Goal: Task Accomplishment & Management: Use online tool/utility

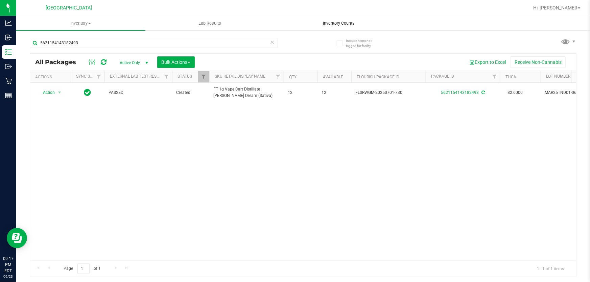
click at [324, 18] on uib-tab-heading "Inventory Counts" at bounding box center [339, 24] width 128 height 14
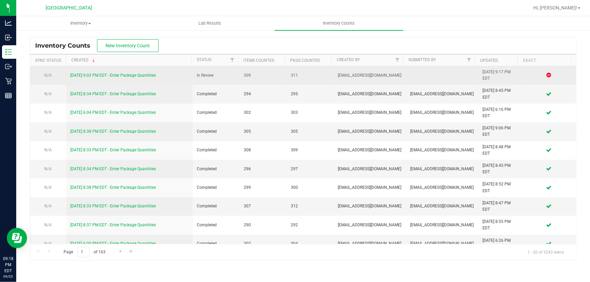
click at [101, 76] on link "[DATE] 9:03 PM EDT - Enter Package Quantities" at bounding box center [113, 75] width 86 height 5
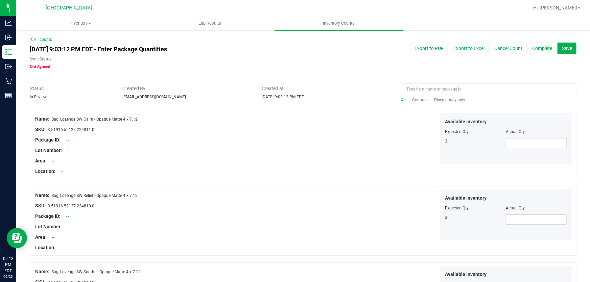
click at [454, 101] on span "Discrepancy only" at bounding box center [449, 100] width 31 height 5
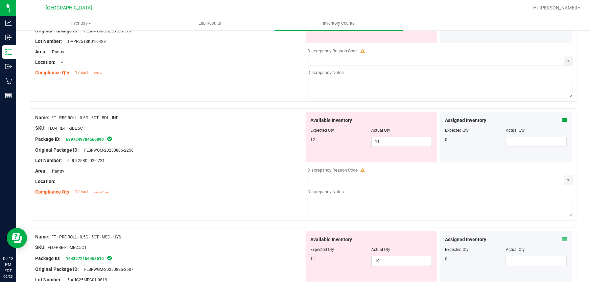
drag, startPoint x: 290, startPoint y: 200, endPoint x: 302, endPoint y: 208, distance: 14.7
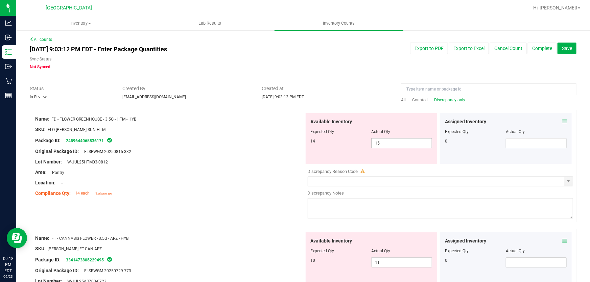
click at [387, 146] on span "15 15" at bounding box center [401, 143] width 61 height 10
type input "14"
click at [247, 196] on div "Compliance Qty: 14 each 15 minutes ago" at bounding box center [169, 193] width 269 height 7
type input "14"
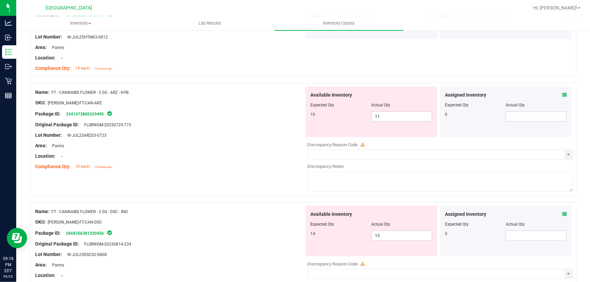
scroll to position [153, 0]
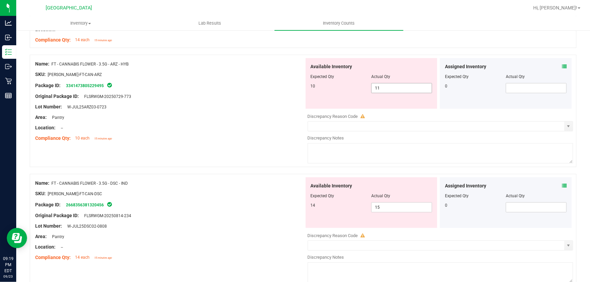
click at [390, 89] on span "11 11" at bounding box center [401, 88] width 61 height 10
type input "1"
type input "10"
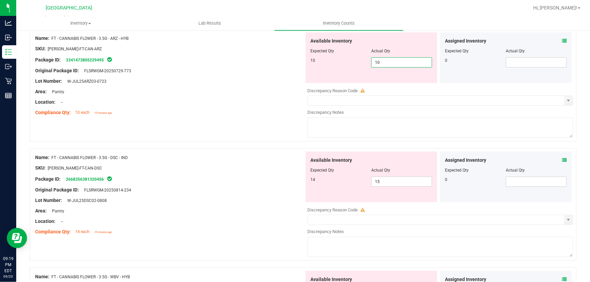
scroll to position [215, 0]
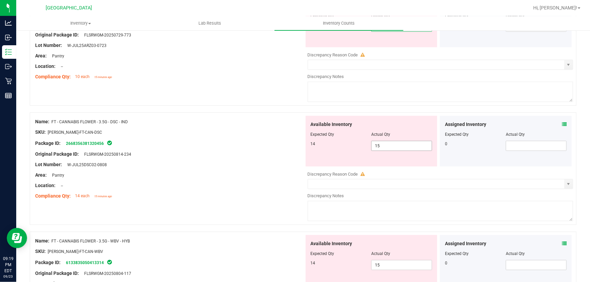
type input "10"
click at [385, 147] on div "Available Inventory Expected Qty Actual Qty 14 15 15" at bounding box center [438, 169] width 269 height 107
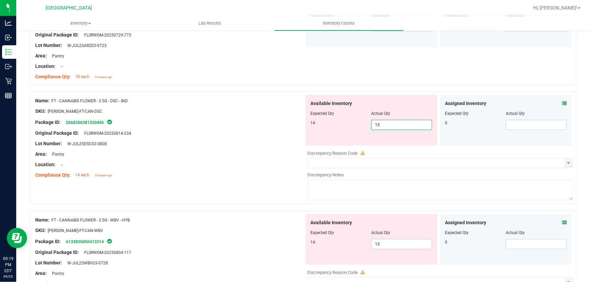
type input "1"
type input "14"
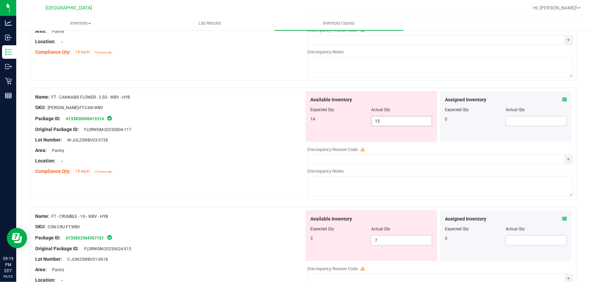
type input "14"
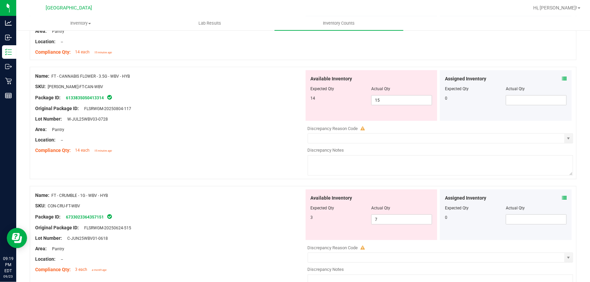
click at [384, 125] on div "Available Inventory Expected Qty Actual Qty 14 15 15" at bounding box center [438, 123] width 269 height 107
click at [384, 102] on span "15 15" at bounding box center [401, 100] width 61 height 10
type input "1"
type input "14"
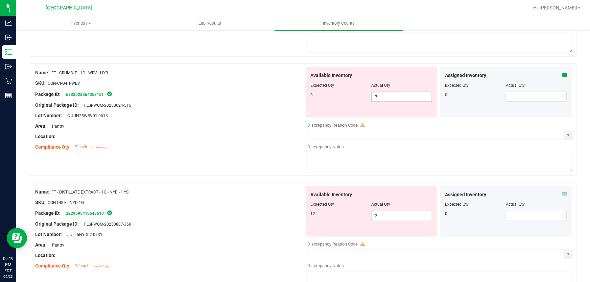
type input "14"
click at [395, 97] on div "Available Inventory Expected Qty Actual Qty 3 7 7" at bounding box center [438, 120] width 269 height 107
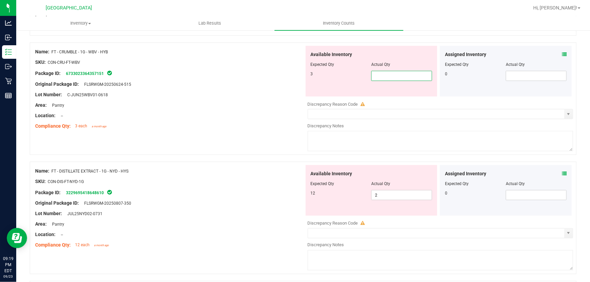
type input "3"
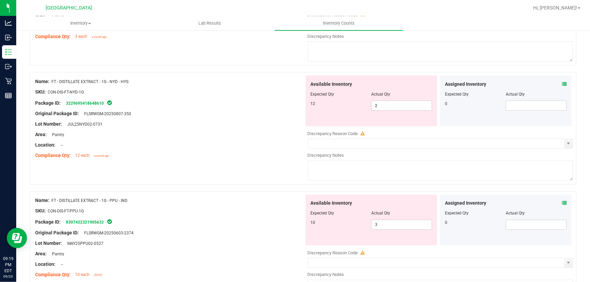
scroll to position [553, 0]
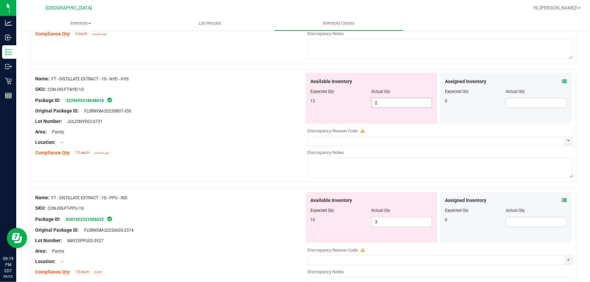
type input "3"
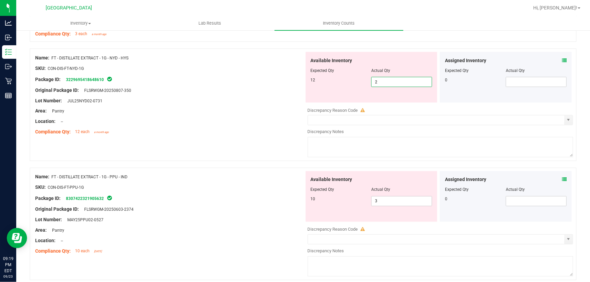
click at [384, 103] on div "Available Inventory Expected Qty Actual Qty 12 2 2" at bounding box center [438, 105] width 269 height 107
type input "12"
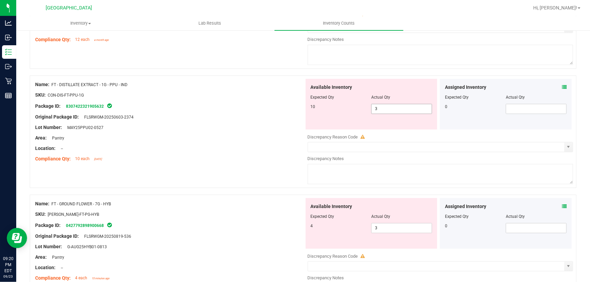
type input "12"
click at [386, 108] on div "Available Inventory Expected Qty Actual Qty 10 3 3" at bounding box center [438, 132] width 269 height 107
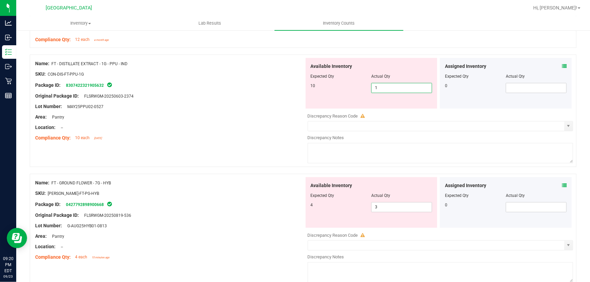
type input "10"
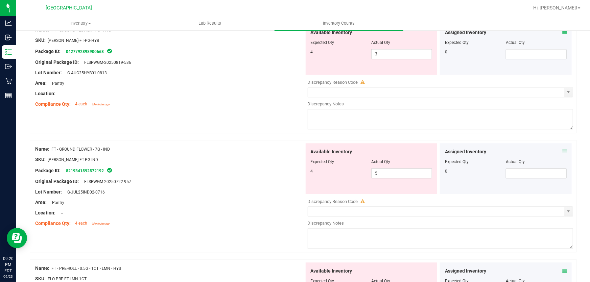
scroll to position [768, 0]
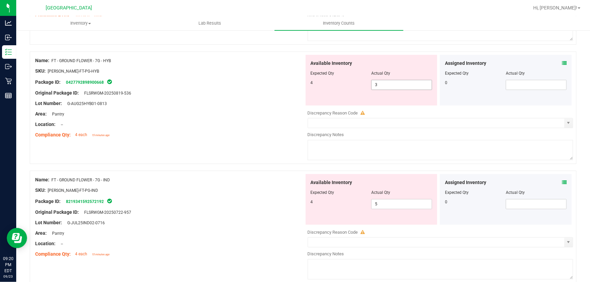
type input "10"
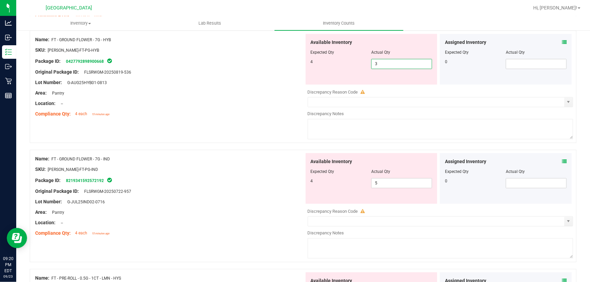
click at [387, 85] on div "Available Inventory Expected Qty Actual Qty 4 3 3" at bounding box center [438, 87] width 269 height 107
type input "4"
click at [385, 182] on div "Available Inventory Expected Qty Actual Qty 4 5 5" at bounding box center [372, 178] width 132 height 51
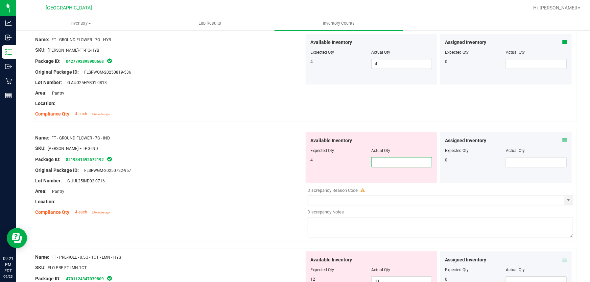
type input "4"
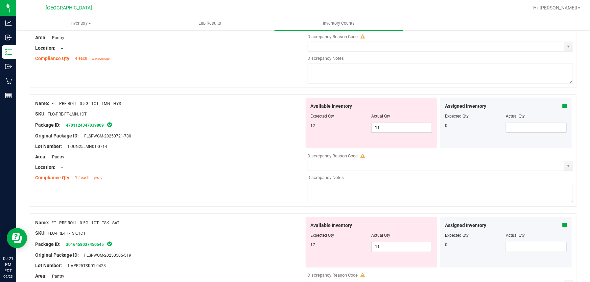
scroll to position [983, 0]
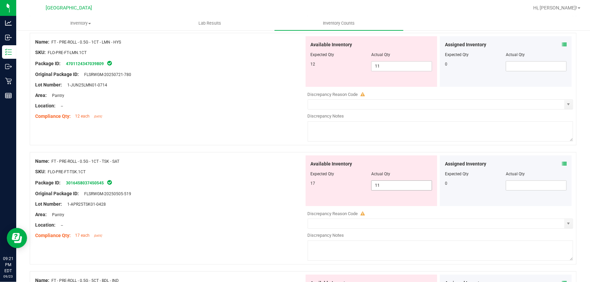
type input "4"
click at [382, 182] on div "Available Inventory Expected Qty Actual Qty 17 11 11" at bounding box center [372, 180] width 132 height 51
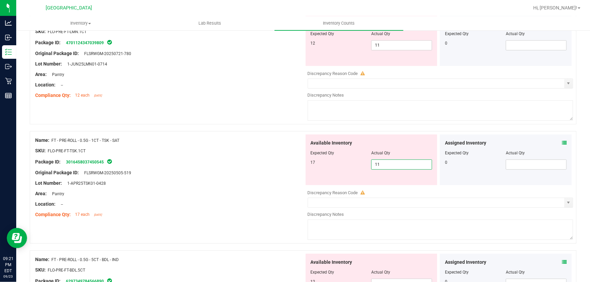
type input "1"
type input "17"
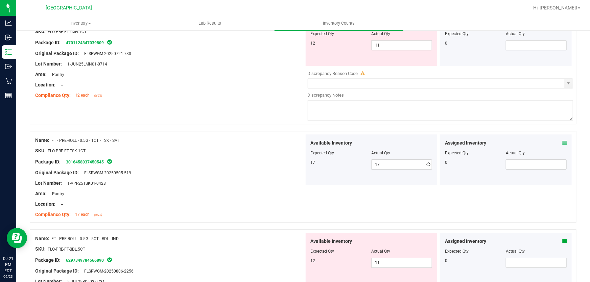
click at [265, 94] on div "Compliance Qty: 12 each [DATE]" at bounding box center [169, 95] width 269 height 7
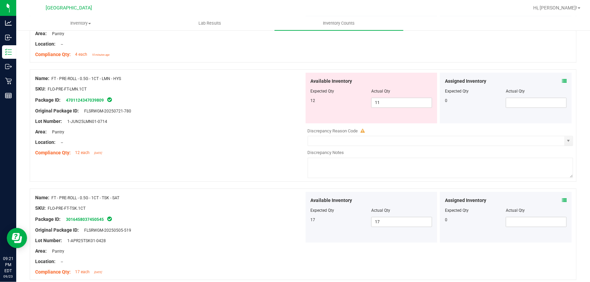
scroll to position [922, 0]
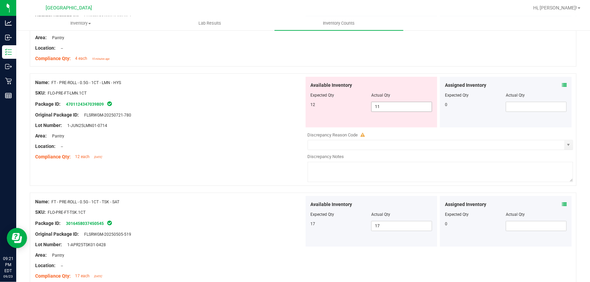
click at [382, 107] on span "11 11" at bounding box center [401, 107] width 61 height 10
type input "1"
type input "12"
click at [231, 146] on div "Location: --" at bounding box center [169, 146] width 269 height 7
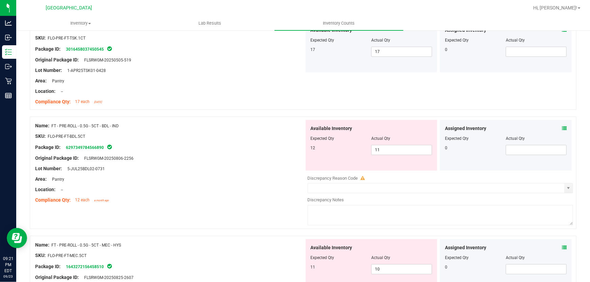
scroll to position [1106, 0]
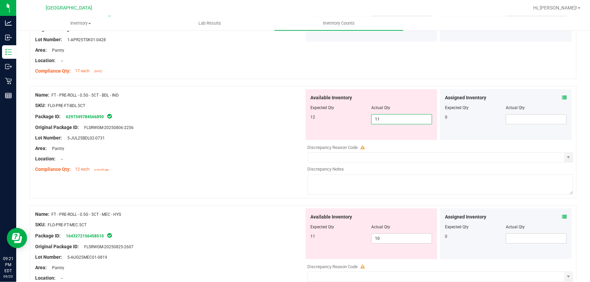
click at [389, 120] on span "11 11" at bounding box center [401, 119] width 61 height 10
type input "12"
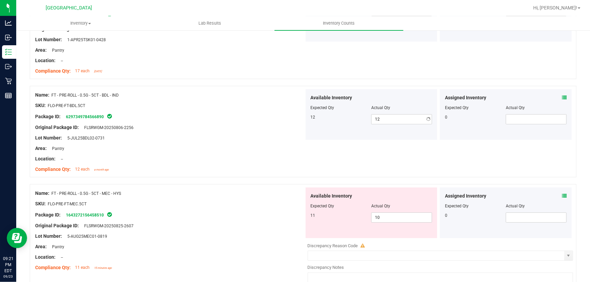
click at [225, 181] on div "Name: FT - PRE-ROLL - 0.5G - 5CT - BDL - IND SKU: FLO-PRE-FT-BDL.5CT Package ID…" at bounding box center [303, 135] width 546 height 98
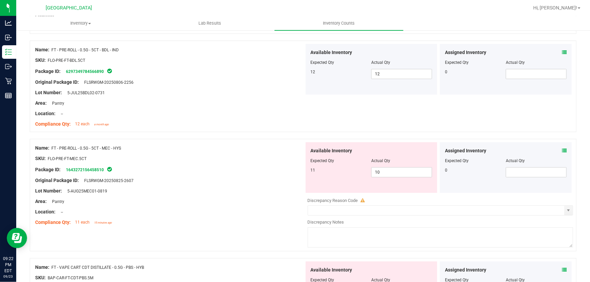
scroll to position [1229, 0]
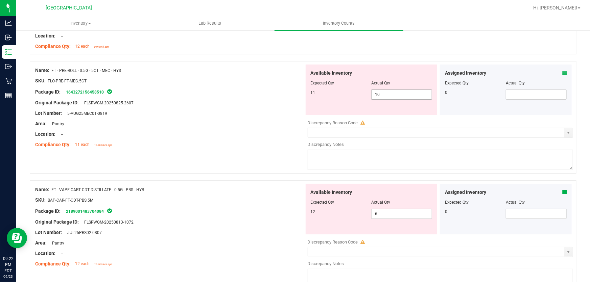
click at [380, 96] on span "10 10" at bounding box center [401, 95] width 61 height 10
type input "1"
type input "11"
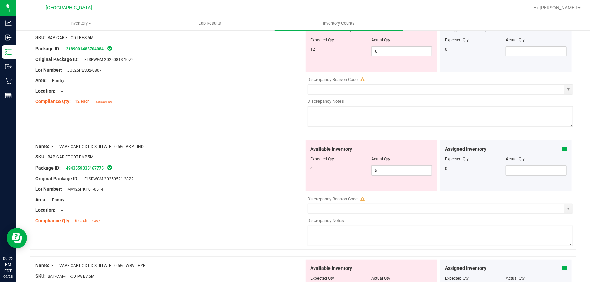
scroll to position [1382, 0]
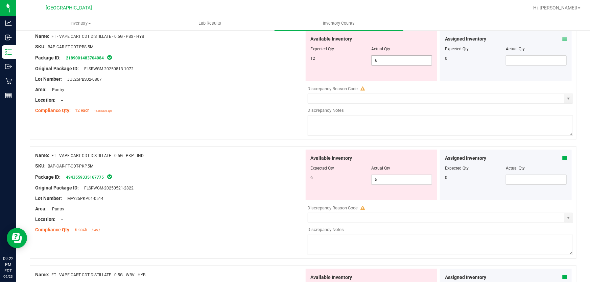
type input "11"
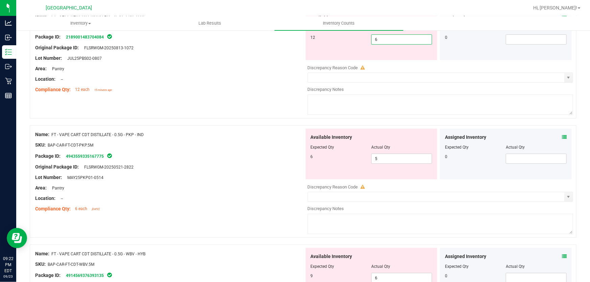
click at [385, 61] on div "Available Inventory Expected Qty Actual Qty 12 6 6" at bounding box center [438, 62] width 269 height 107
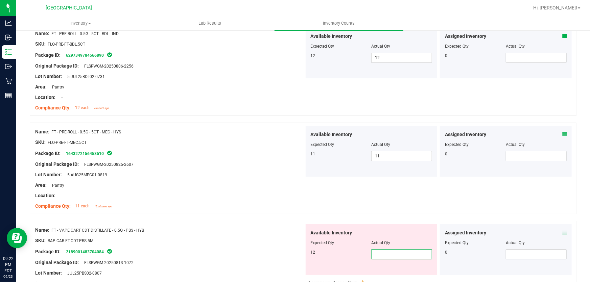
scroll to position [1321, 0]
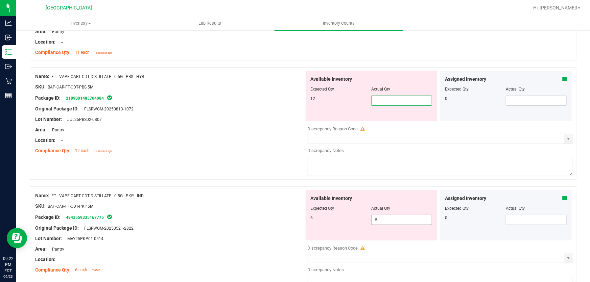
click at [383, 221] on div "Available Inventory Expected Qty Actual Qty 6 5 5" at bounding box center [438, 243] width 269 height 107
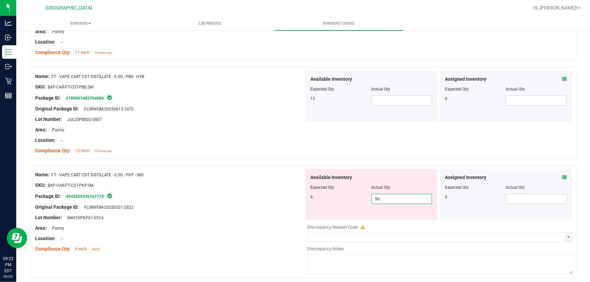
type input "5"
type input "6"
click at [374, 98] on span at bounding box center [401, 101] width 61 height 10
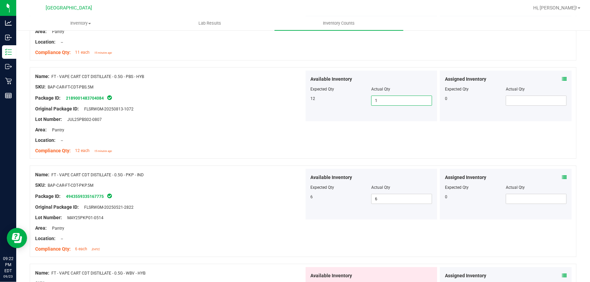
type input "12"
click at [257, 144] on div at bounding box center [169, 145] width 269 height 3
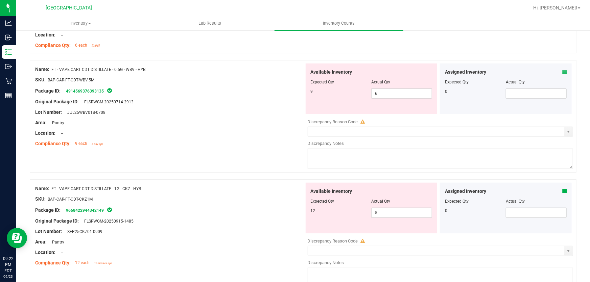
scroll to position [1536, 0]
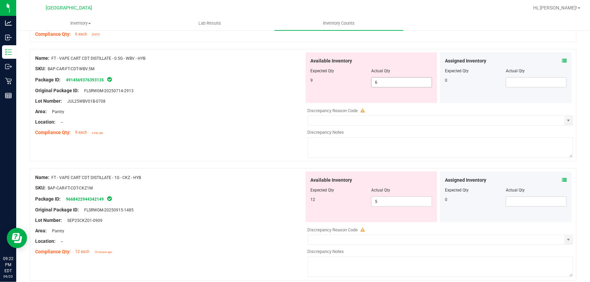
click at [378, 82] on span "6 6" at bounding box center [401, 82] width 61 height 10
type input "9"
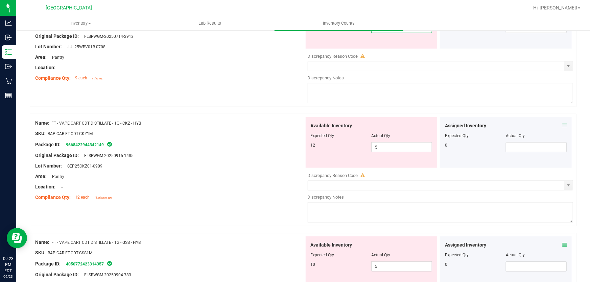
scroll to position [1598, 0]
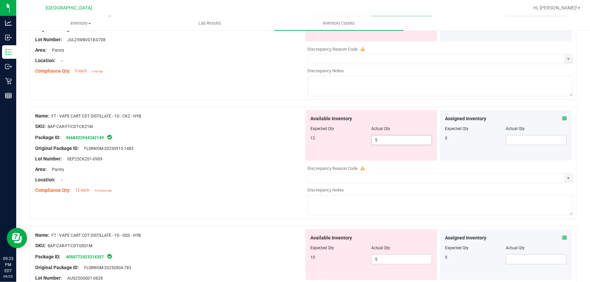
type input "9"
click at [386, 137] on div "Available Inventory Expected Qty Actual Qty 12 5 5" at bounding box center [372, 135] width 132 height 51
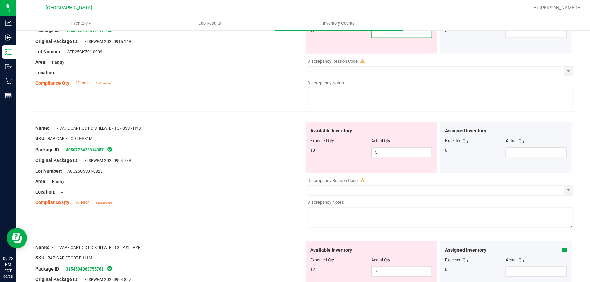
scroll to position [1690, 0]
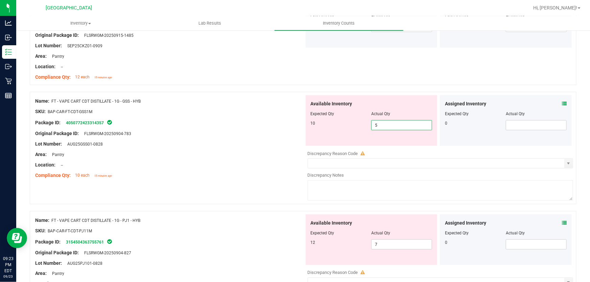
click at [378, 143] on div "Available Inventory Expected Qty Actual Qty 10 5 5" at bounding box center [372, 120] width 132 height 51
type input "10"
click at [176, 187] on div "Name: FT - VAPE CART CDT DISTILLATE - 1G - GSS - HYB SKU: BAP-CAR-FT-CDT-GSS1M …" at bounding box center [303, 151] width 546 height 119
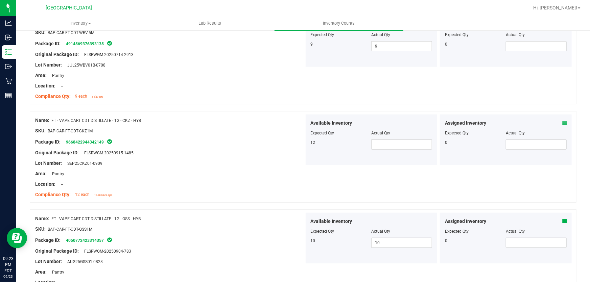
scroll to position [1567, 0]
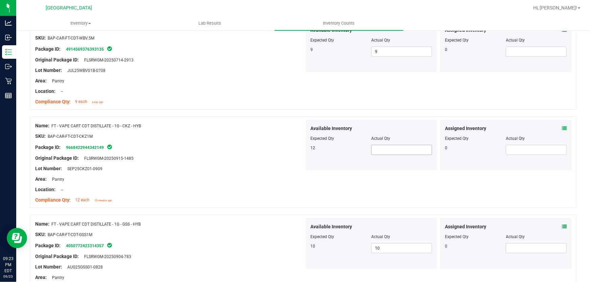
click at [394, 149] on span at bounding box center [401, 150] width 61 height 10
type input "12"
click at [255, 128] on div "Name: FT - VAPE CART CDT DISTILLATE - 1G - CKZ - HYB" at bounding box center [169, 125] width 269 height 7
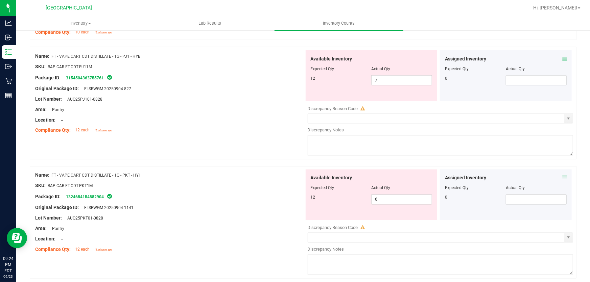
scroll to position [1797, 0]
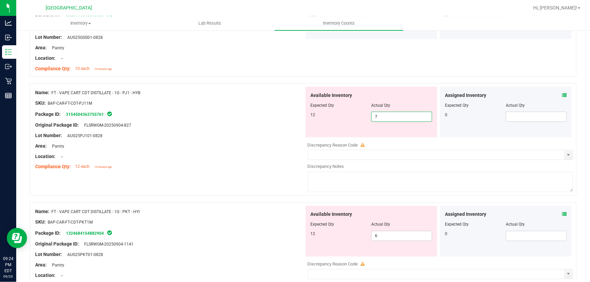
click at [382, 115] on span "7 7" at bounding box center [401, 117] width 61 height 10
type input "12"
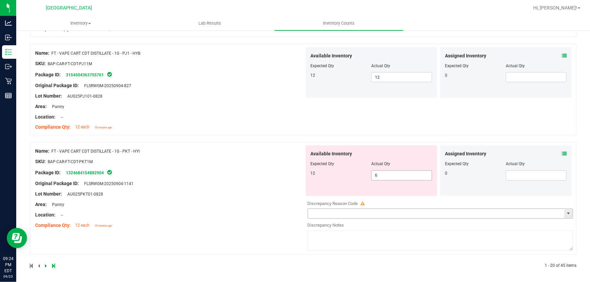
scroll to position [1837, 0]
click at [382, 172] on span "6 6" at bounding box center [401, 175] width 61 height 10
type input "12"
drag, startPoint x: 219, startPoint y: 109, endPoint x: 221, endPoint y: 105, distance: 5.0
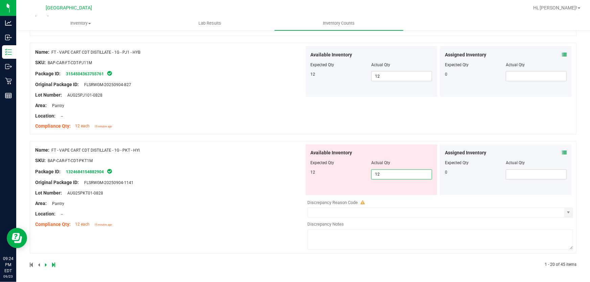
click at [221, 105] on div "Name: FT - VAPE CART CDT DISTILLATE - 1G - PJ1 - HYB SKU: BAP-CAR-FT-CDT-PJ11M …" at bounding box center [169, 89] width 269 height 86
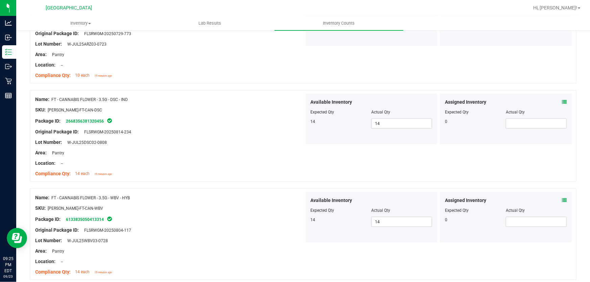
scroll to position [0, 0]
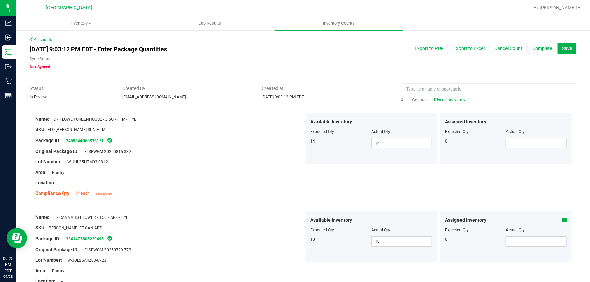
click at [449, 100] on span "Discrepancy only" at bounding box center [449, 100] width 31 height 5
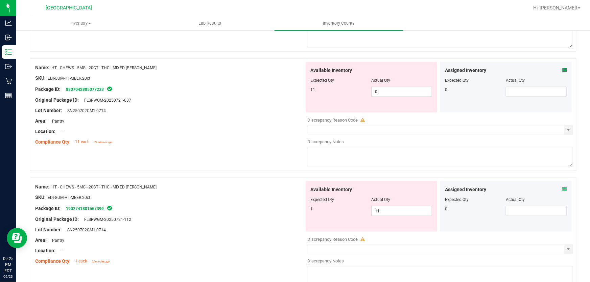
scroll to position [1567, 0]
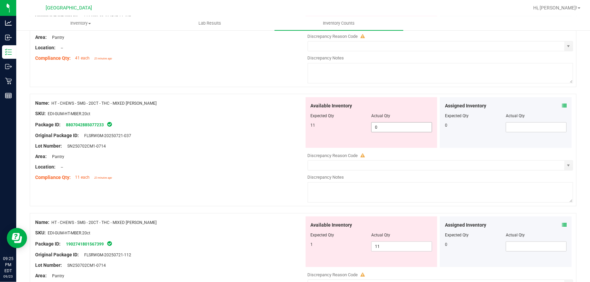
click at [381, 126] on span "0 0" at bounding box center [401, 127] width 61 height 10
type input "11"
click at [385, 242] on div "Available Inventory Expected Qty Actual Qty 1 11 11" at bounding box center [372, 242] width 132 height 51
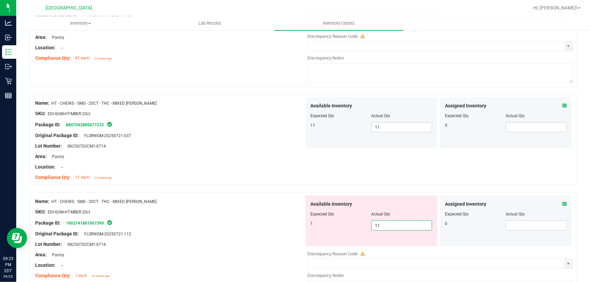
type input "1"
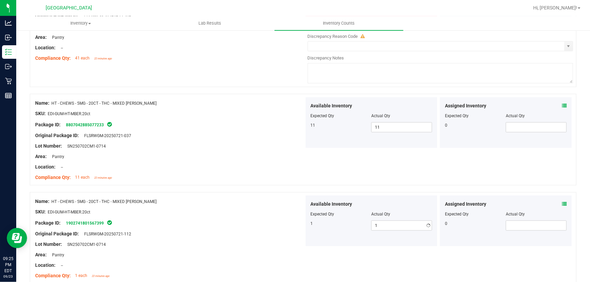
click at [233, 145] on div "Lot Number: SN250702CM1-0714" at bounding box center [169, 146] width 269 height 7
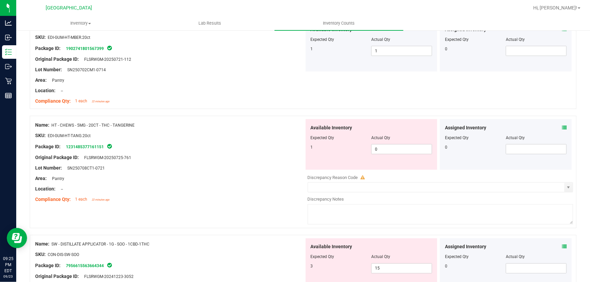
scroll to position [1751, 0]
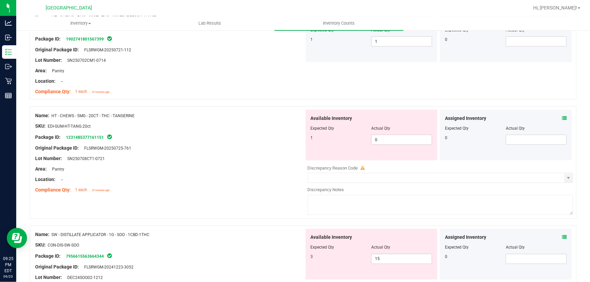
click at [383, 145] on div "Available Inventory Expected Qty Actual Qty 1 0 0" at bounding box center [372, 135] width 132 height 51
click at [379, 141] on span "0 0" at bounding box center [401, 140] width 61 height 10
type input "1"
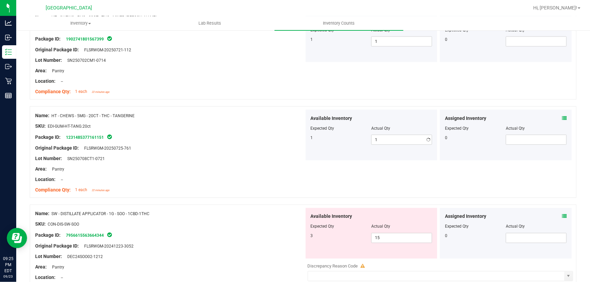
drag, startPoint x: 273, startPoint y: 167, endPoint x: 272, endPoint y: 172, distance: 5.6
click at [273, 167] on div "Area: Pantry" at bounding box center [169, 169] width 269 height 7
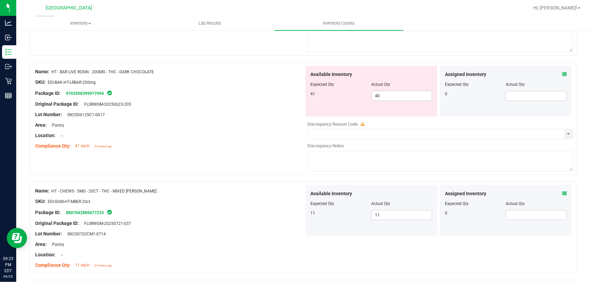
scroll to position [1413, 0]
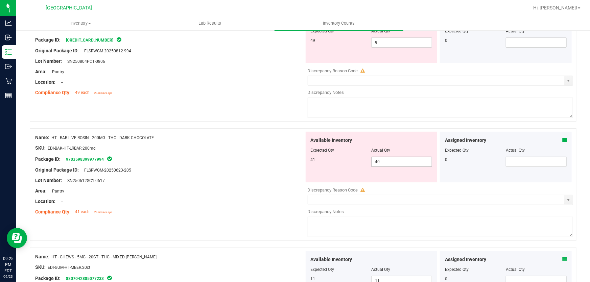
click at [387, 162] on span "40 40" at bounding box center [401, 162] width 61 height 10
type input "4"
type input "41"
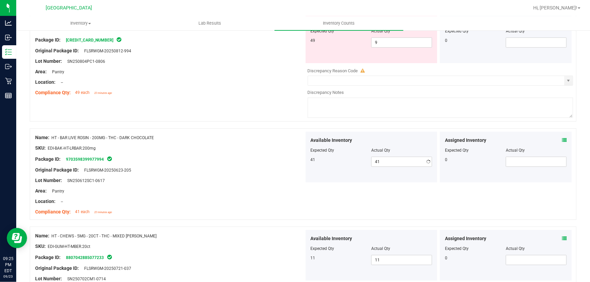
click at [246, 106] on div "Name: HT - BAR - 100MG - THC - DARK CHOCOLATE MINT SKU: EDI-BAK-HT-DCMBAR Packa…" at bounding box center [303, 65] width 546 height 113
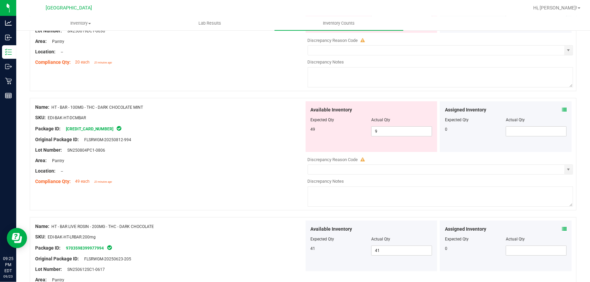
scroll to position [1321, 0]
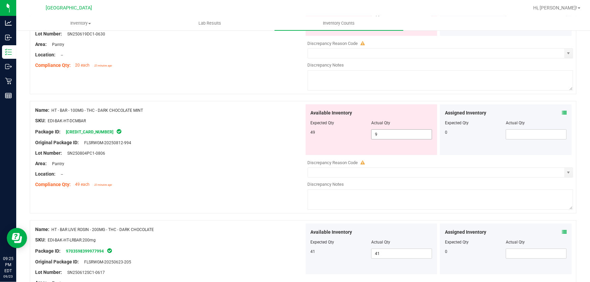
click at [381, 138] on span "9 9" at bounding box center [401, 134] width 61 height 10
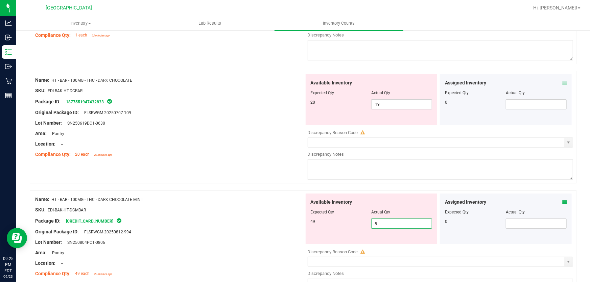
scroll to position [1229, 0]
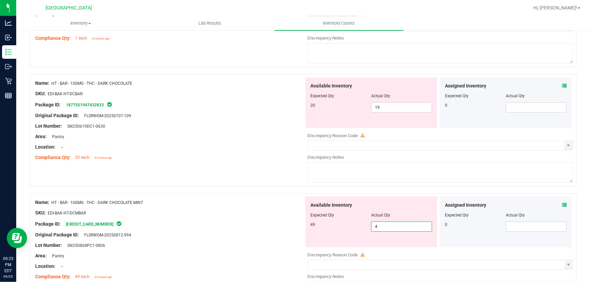
type input "49"
click at [259, 161] on div "Name: HT - BAR - 100MG - THC - DARK CHOCOLATE SKU: EDI-BAK-HT-DCBAR Package ID:…" at bounding box center [169, 120] width 269 height 86
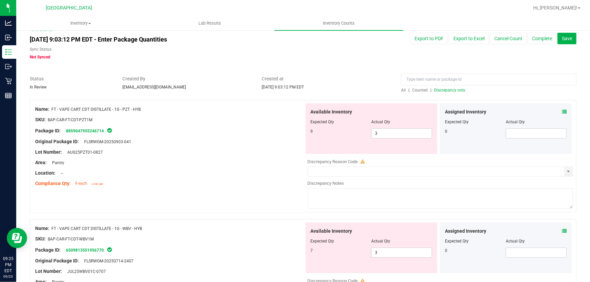
scroll to position [0, 0]
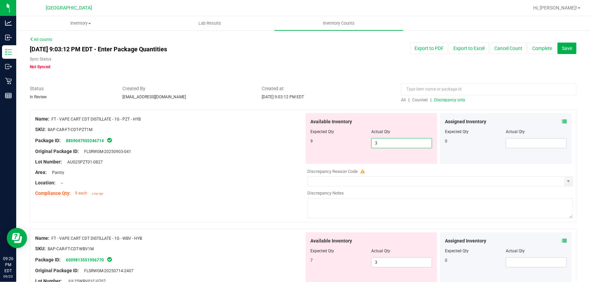
click at [378, 141] on span "3 3" at bounding box center [401, 143] width 61 height 10
type input "9"
click at [247, 197] on div "Name: FT - VAPE CART CDT DISTILLATE - 1G - PZT - HYB SKU: BAP-CAR-FT-CDT-PZT1M …" at bounding box center [169, 156] width 269 height 86
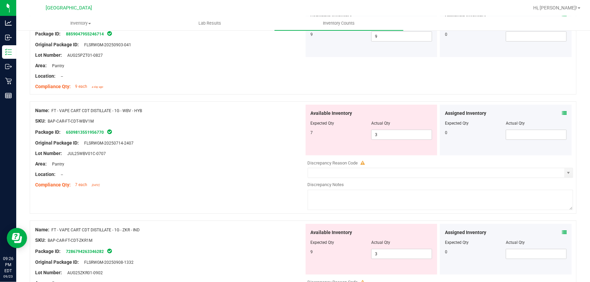
scroll to position [153, 0]
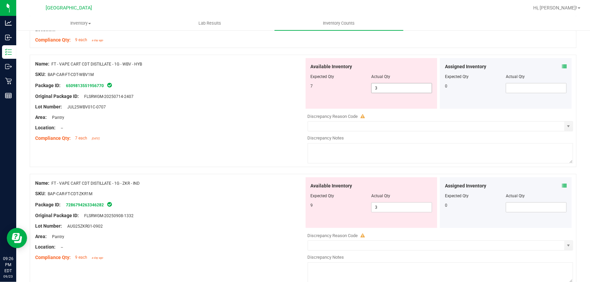
click at [378, 89] on span "3 3" at bounding box center [401, 88] width 61 height 10
type input "7"
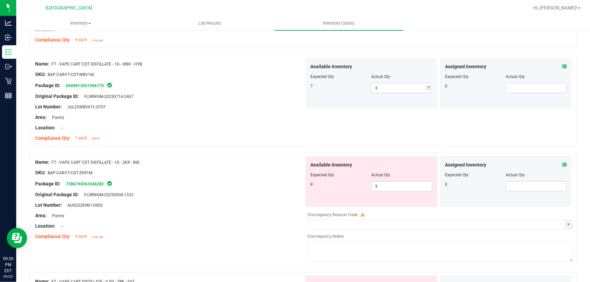
type input "7"
click at [243, 209] on div "Name: FT - VAPE CART CDT DISTILLATE - 1G - ZKR - IND SKU: BAP-CAR-FT-CDT-ZKR1M …" at bounding box center [169, 199] width 269 height 86
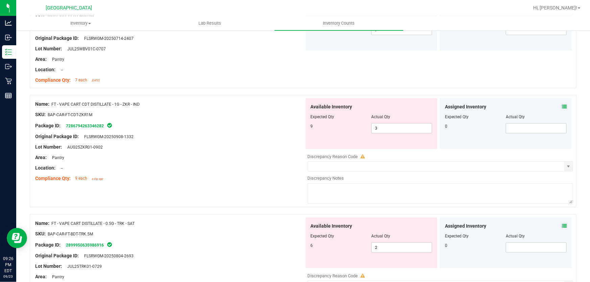
scroll to position [215, 0]
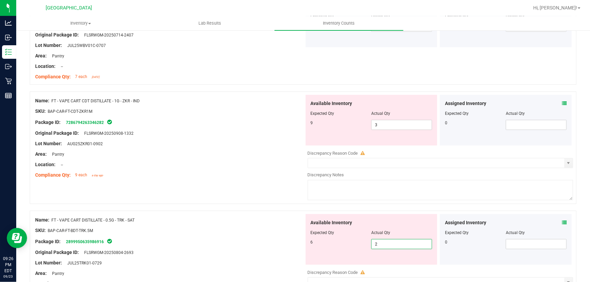
click at [384, 245] on span "2 2" at bounding box center [401, 244] width 61 height 10
type input "6"
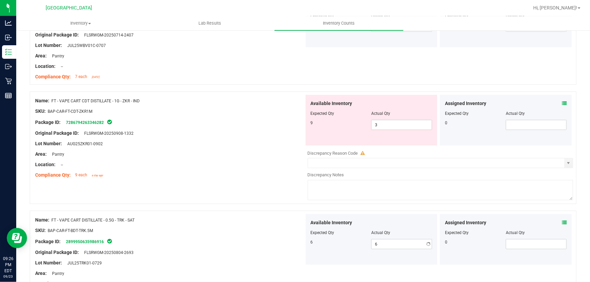
click at [221, 131] on div "Original Package ID: FLSRWGM-20250908-1332" at bounding box center [169, 133] width 269 height 7
click at [396, 126] on span "3 3" at bounding box center [401, 125] width 61 height 10
type input "9"
click at [220, 172] on div "Compliance Qty: 9 each a day ago" at bounding box center [169, 175] width 269 height 7
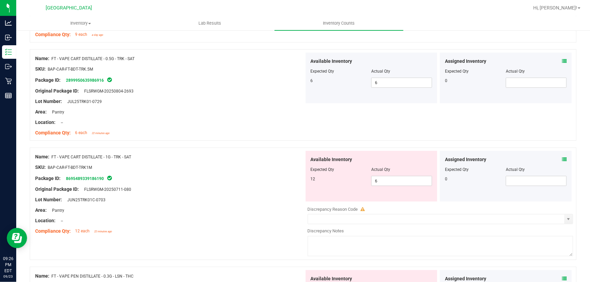
scroll to position [430, 0]
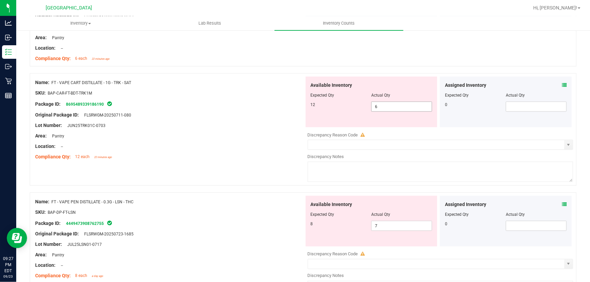
click at [386, 107] on span "6 6" at bounding box center [401, 107] width 61 height 10
type input "12"
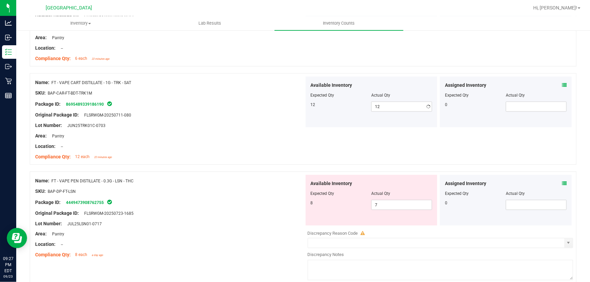
click at [242, 144] on div "Location: --" at bounding box center [169, 146] width 269 height 7
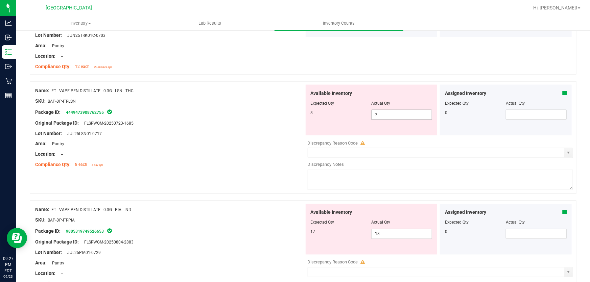
scroll to position [522, 0]
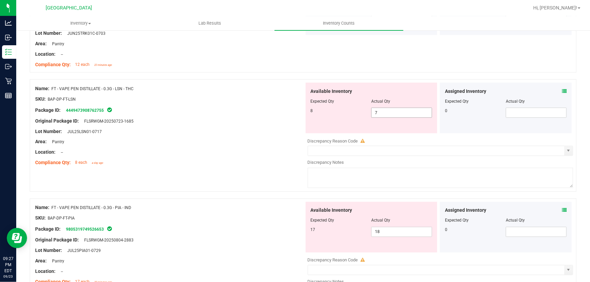
click at [390, 112] on span "7 7" at bounding box center [401, 113] width 61 height 10
type input "8"
click at [252, 146] on div at bounding box center [169, 147] width 269 height 3
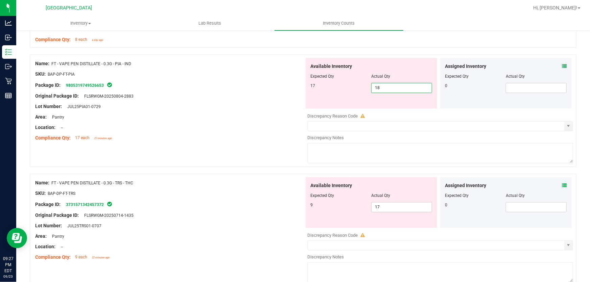
click at [385, 87] on span "18 18" at bounding box center [401, 88] width 61 height 10
type input "1"
type input "17"
click at [210, 174] on div "Name: FT - VAPE PEN DISTILLATE - 0.3G - TRS - THC SKU: BAP-DP-FT-TRS Package ID…" at bounding box center [303, 230] width 546 height 113
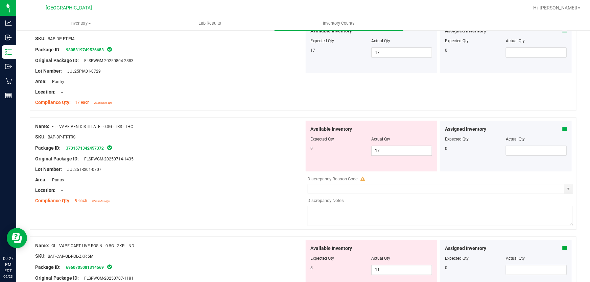
scroll to position [737, 0]
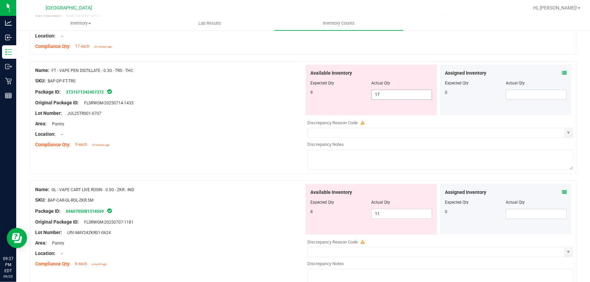
click at [387, 97] on span "17 17" at bounding box center [401, 95] width 61 height 10
type input "1"
type input "9"
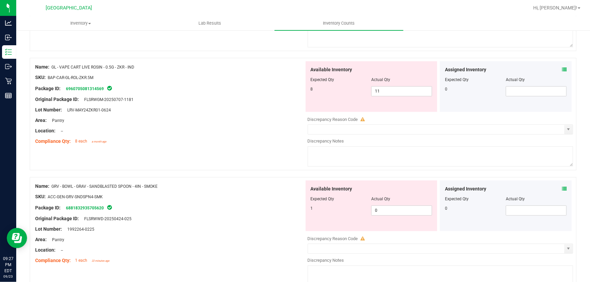
scroll to position [860, 0]
type input "9"
click at [389, 94] on div "Available Inventory Expected Qty Actual Qty 8 11 11" at bounding box center [438, 114] width 269 height 107
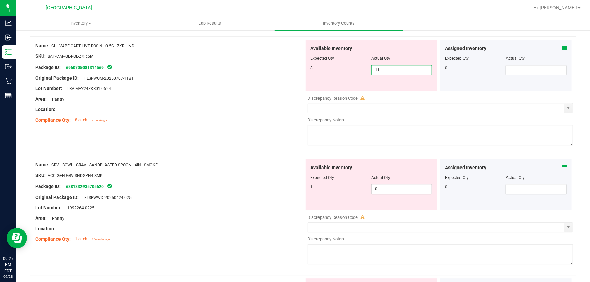
type input "1"
click at [376, 189] on div "Available Inventory Expected Qty Actual Qty 1 0 0" at bounding box center [438, 212] width 269 height 107
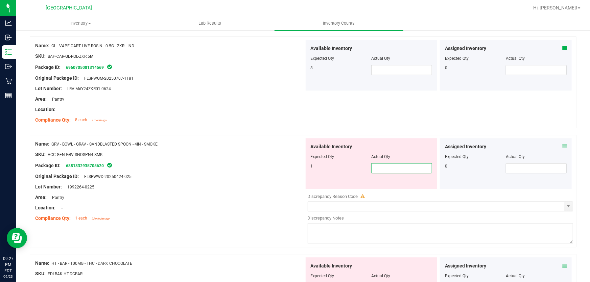
type input "1"
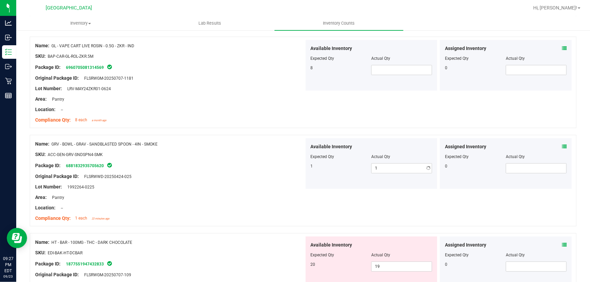
click at [211, 223] on div "Name: GRV - BOWL - GRAV - SANDBLASTED SPOON - 4IN - SMOKE SKU: ACC-GEN-GRV-SNDS…" at bounding box center [169, 181] width 269 height 86
click at [380, 268] on span "19 19" at bounding box center [401, 267] width 61 height 10
type input "1"
type input "20"
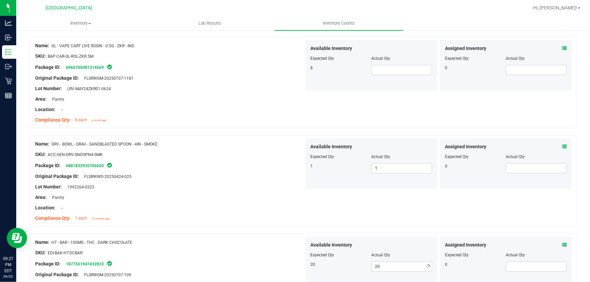
click at [234, 174] on div "Original Package ID: FLSRWWD-20250424-025" at bounding box center [169, 176] width 269 height 7
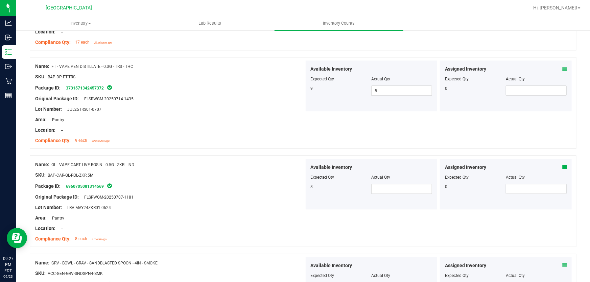
scroll to position [737, 0]
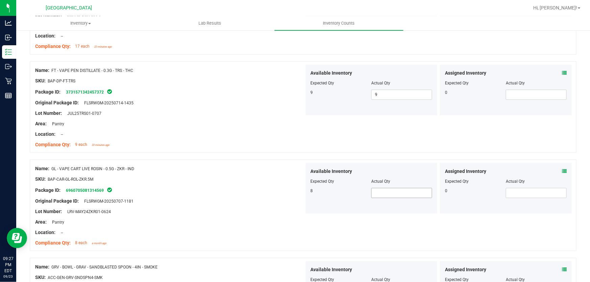
click at [377, 194] on span at bounding box center [401, 193] width 61 height 10
type input "8"
click at [217, 195] on div at bounding box center [169, 195] width 269 height 3
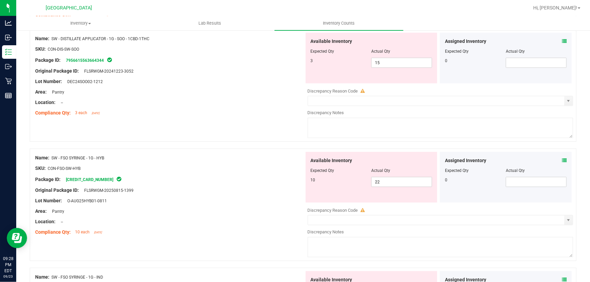
scroll to position [1598, 0]
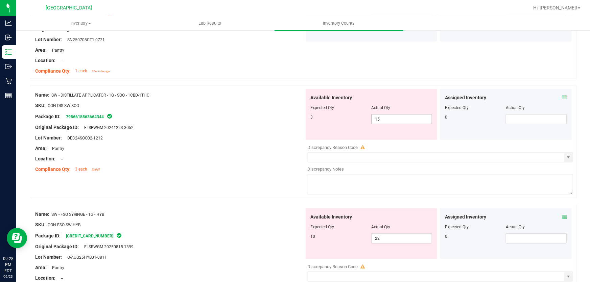
click at [389, 122] on span "15 15" at bounding box center [401, 119] width 61 height 10
type input "1"
type input "3"
click at [239, 176] on div "Name: SW - DISTILLATE APPLICATOR - 1G - SOO - 1CBD-1THC SKU: CON-DIS-SW-SOO Pac…" at bounding box center [303, 145] width 546 height 119
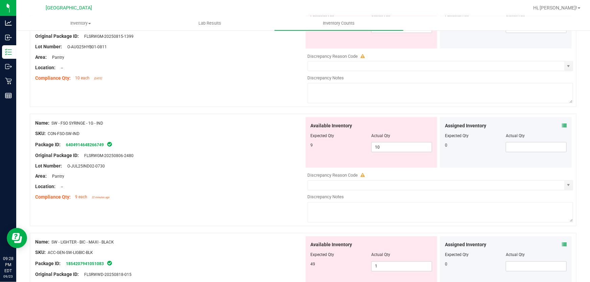
scroll to position [1812, 0]
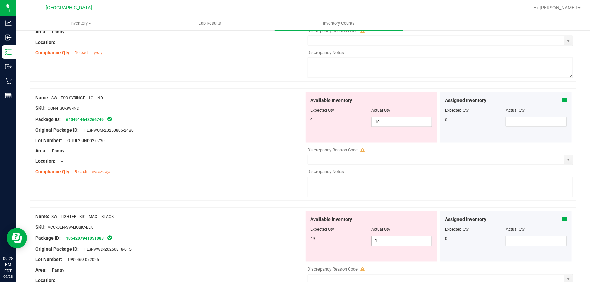
drag, startPoint x: 379, startPoint y: 240, endPoint x: 372, endPoint y: 246, distance: 9.1
click at [379, 242] on span "1 1" at bounding box center [401, 241] width 61 height 10
type input "49"
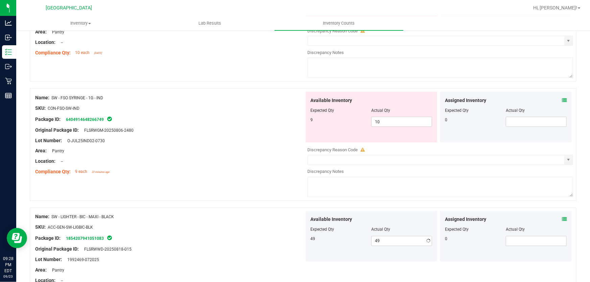
click at [210, 142] on div "Lot Number: O-JUL25IND02-0730" at bounding box center [169, 140] width 269 height 7
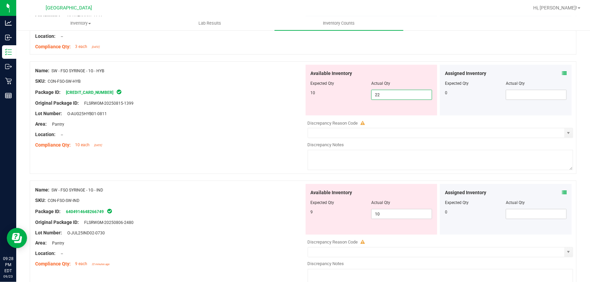
click at [381, 95] on span "22 22" at bounding box center [401, 95] width 61 height 10
type input "2"
type input "10"
click at [391, 208] on div "Available Inventory Expected Qty Actual Qty 9 10 10" at bounding box center [372, 209] width 132 height 51
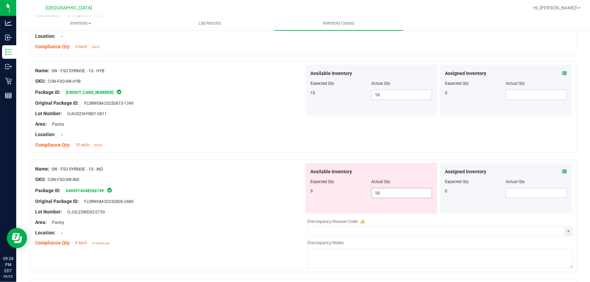
click at [385, 191] on span "10 10" at bounding box center [401, 193] width 61 height 10
type input "1"
type input "9"
click at [272, 198] on div "Original Package ID: FLSRWGM-20250806-2480" at bounding box center [169, 201] width 269 height 7
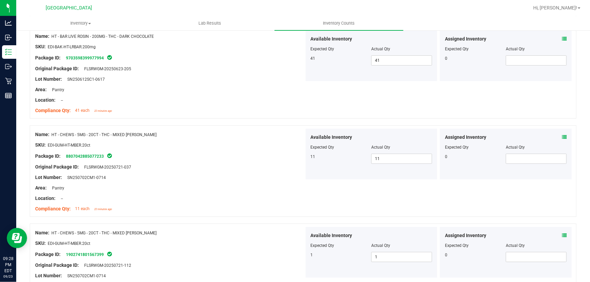
scroll to position [1232, 0]
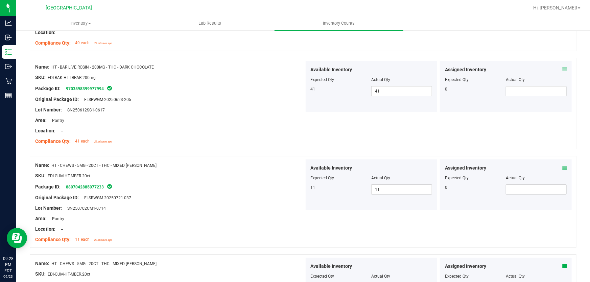
click at [480, 210] on div at bounding box center [438, 210] width 269 height 1
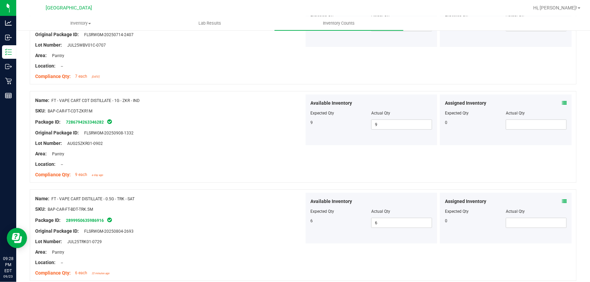
scroll to position [0, 0]
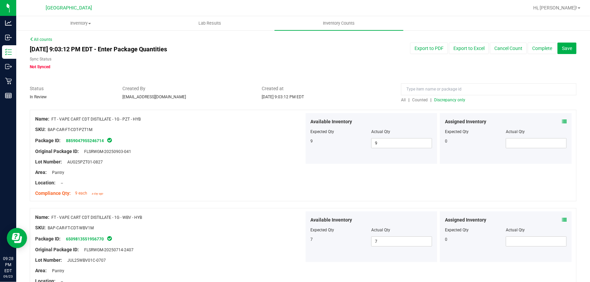
click at [453, 99] on span "Discrepancy only" at bounding box center [449, 100] width 31 height 5
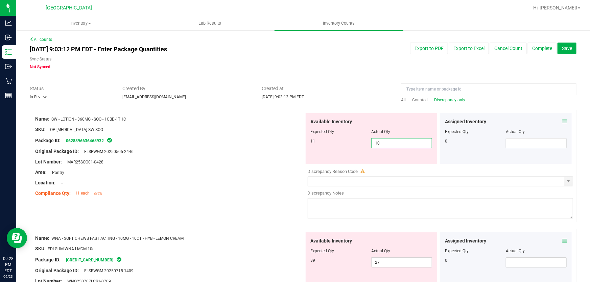
click at [389, 144] on span "10 10" at bounding box center [401, 143] width 61 height 10
type input "1"
type input "11"
click at [241, 192] on div "Compliance Qty: 11 each [DATE]" at bounding box center [169, 193] width 269 height 7
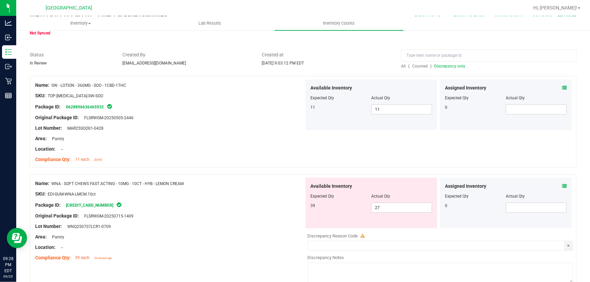
scroll to position [92, 0]
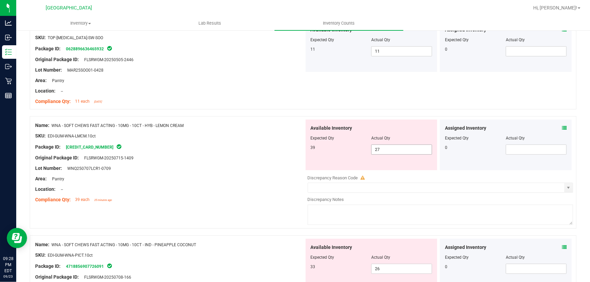
click at [383, 152] on span "27 27" at bounding box center [401, 150] width 61 height 10
type input "2"
type input "39"
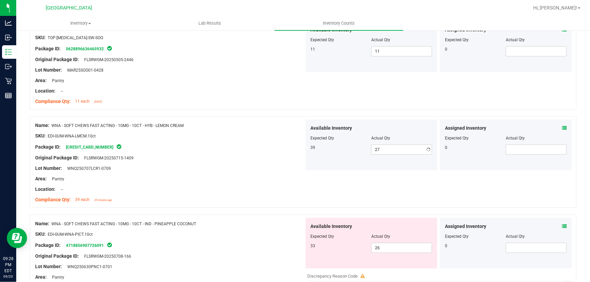
type input "39"
click at [220, 192] on div "Location: --" at bounding box center [169, 189] width 269 height 7
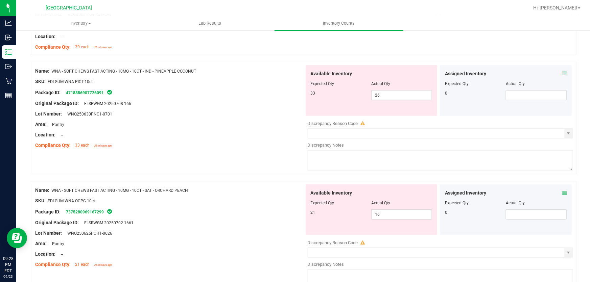
scroll to position [246, 0]
click at [380, 97] on span "26 26" at bounding box center [401, 94] width 61 height 10
type input "2"
type input "33"
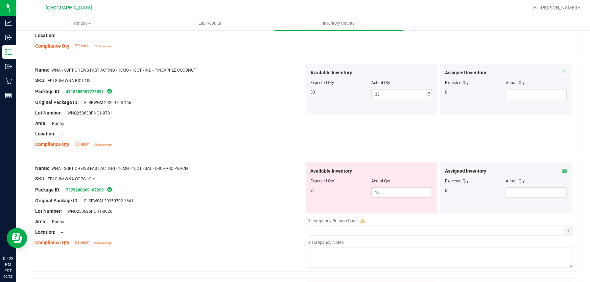
click at [224, 141] on div "Compliance Qty: 33 each 25 minutes ago" at bounding box center [169, 144] width 269 height 7
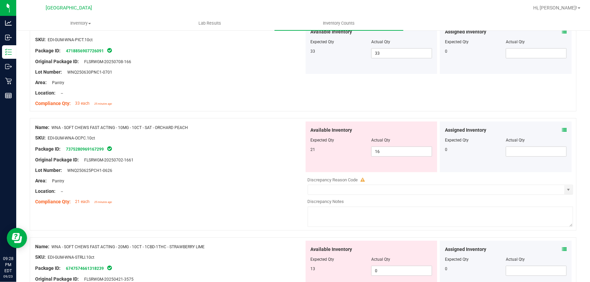
scroll to position [338, 0]
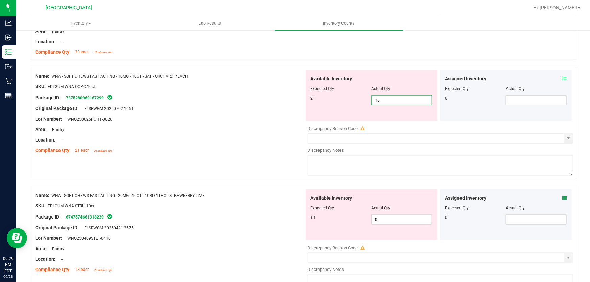
drag, startPoint x: 395, startPoint y: 101, endPoint x: 386, endPoint y: 109, distance: 12.5
click at [395, 101] on span "16 16" at bounding box center [401, 100] width 61 height 10
type input "1"
type input "21"
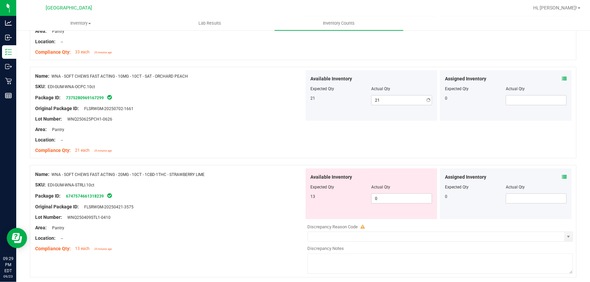
click at [176, 137] on div "Location: --" at bounding box center [169, 140] width 269 height 7
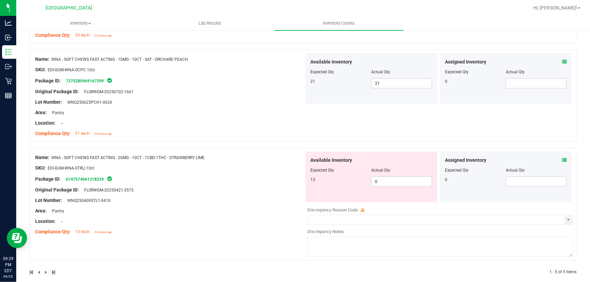
scroll to position [363, 0]
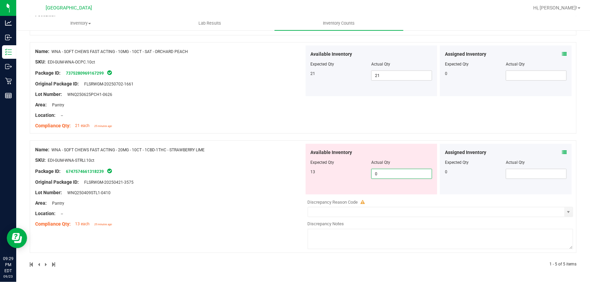
click at [382, 176] on span "0 0" at bounding box center [401, 174] width 61 height 10
type input "13"
click at [195, 210] on div "Name: WNA - SOFT CHEWS FAST ACTING - 20MG - 10CT - 1CBD-1THC - STRAWBERRY LIME …" at bounding box center [169, 187] width 269 height 86
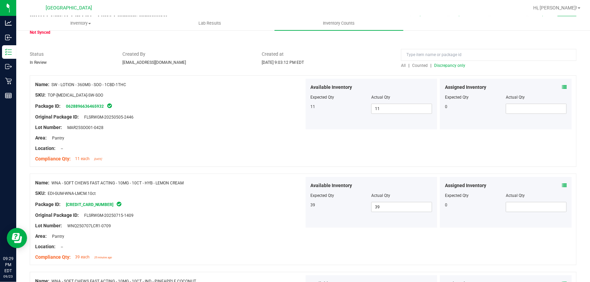
scroll to position [0, 0]
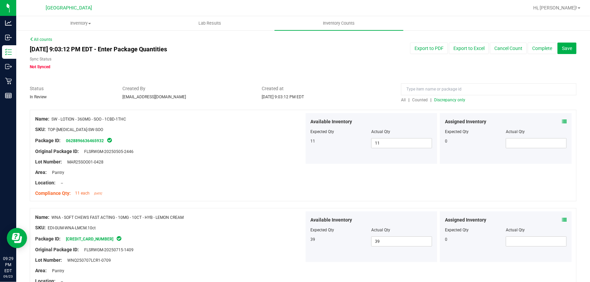
click at [456, 100] on span "Discrepancy only" at bounding box center [449, 100] width 31 height 5
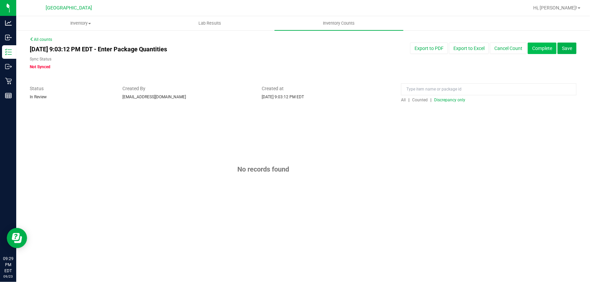
click at [545, 47] on button "Complete" at bounding box center [542, 48] width 29 height 11
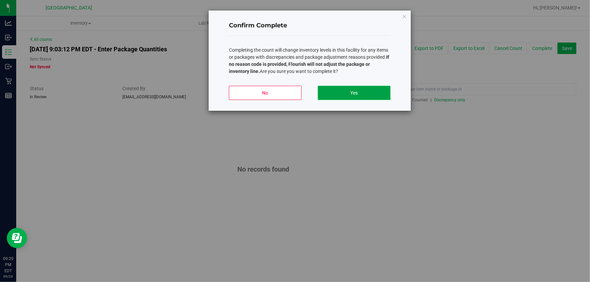
click at [331, 94] on button "Yes" at bounding box center [354, 93] width 73 height 14
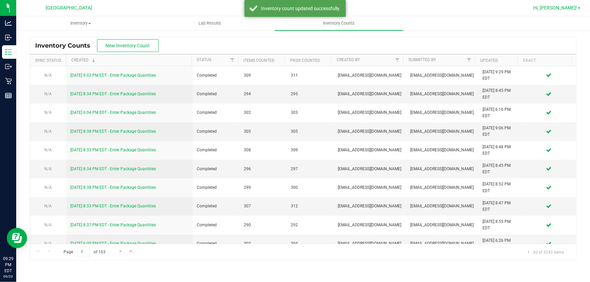
click at [578, 7] on link "Hi, [PERSON_NAME]!" at bounding box center [556, 7] width 53 height 7
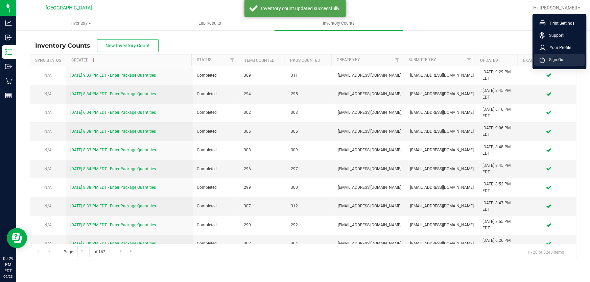
click at [563, 58] on span "Sign Out" at bounding box center [555, 59] width 20 height 7
